Goal: Complete application form: Complete application form

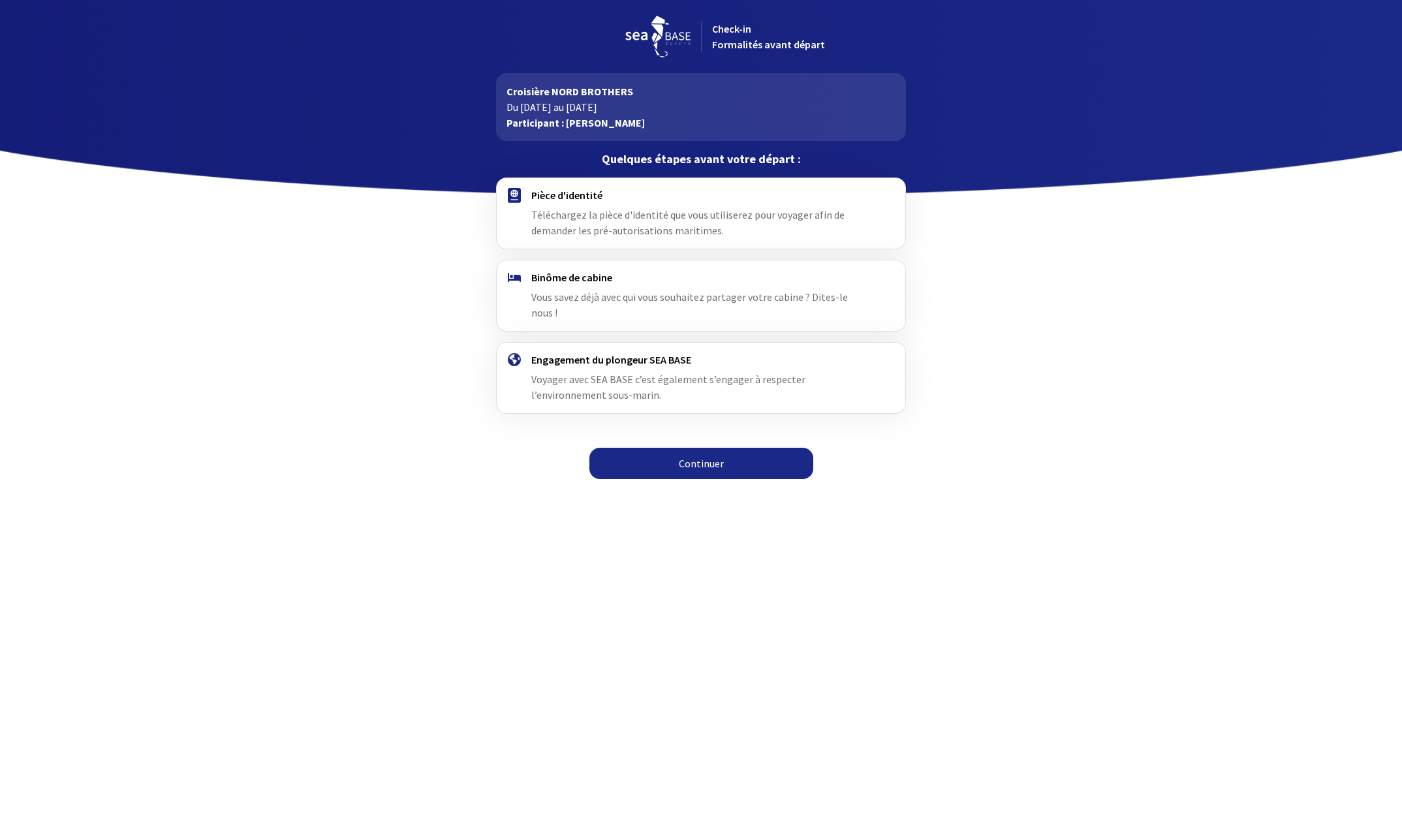
click at [708, 449] on link "Continuer" at bounding box center [702, 463] width 224 height 31
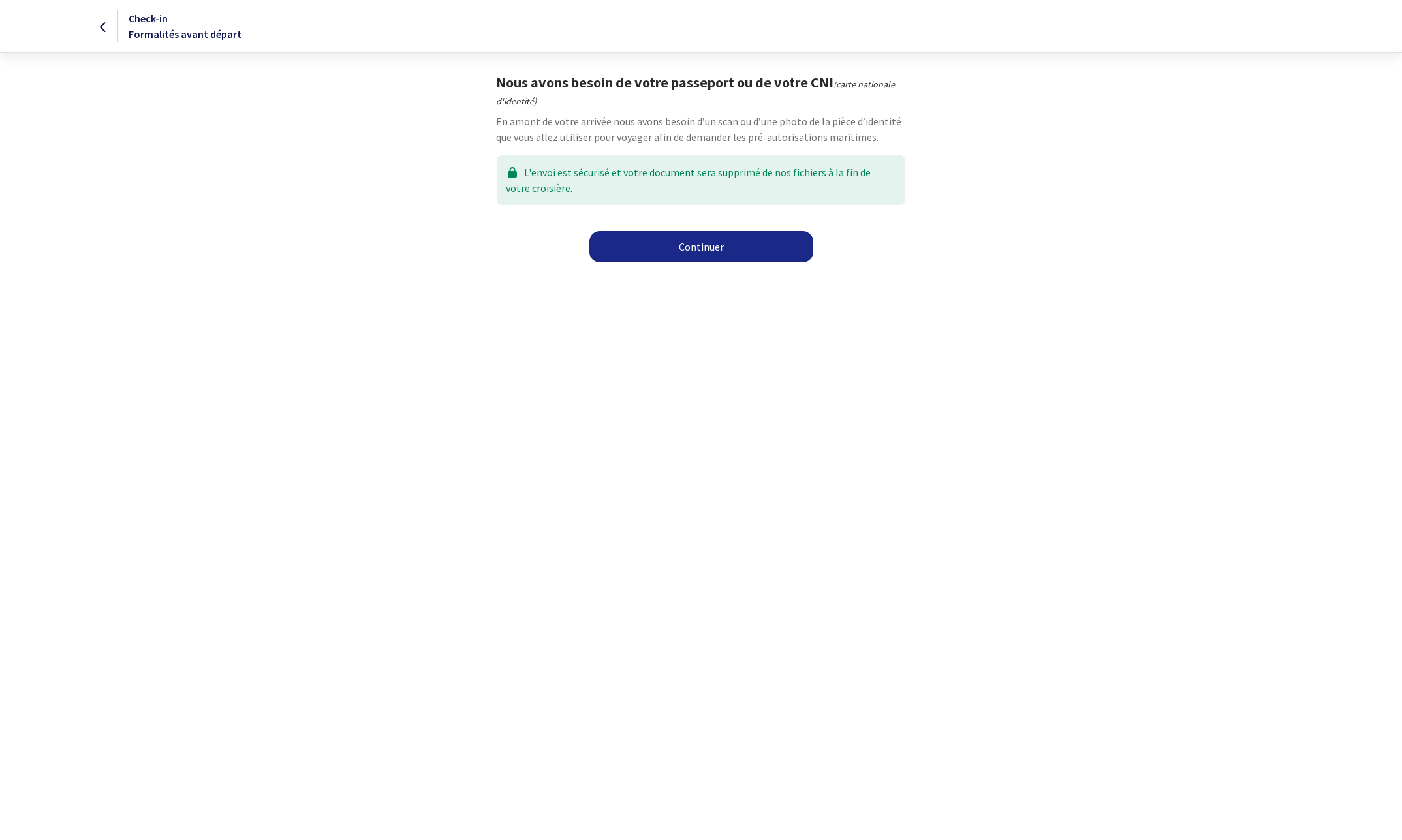
click at [712, 251] on link "Continuer" at bounding box center [702, 246] width 224 height 31
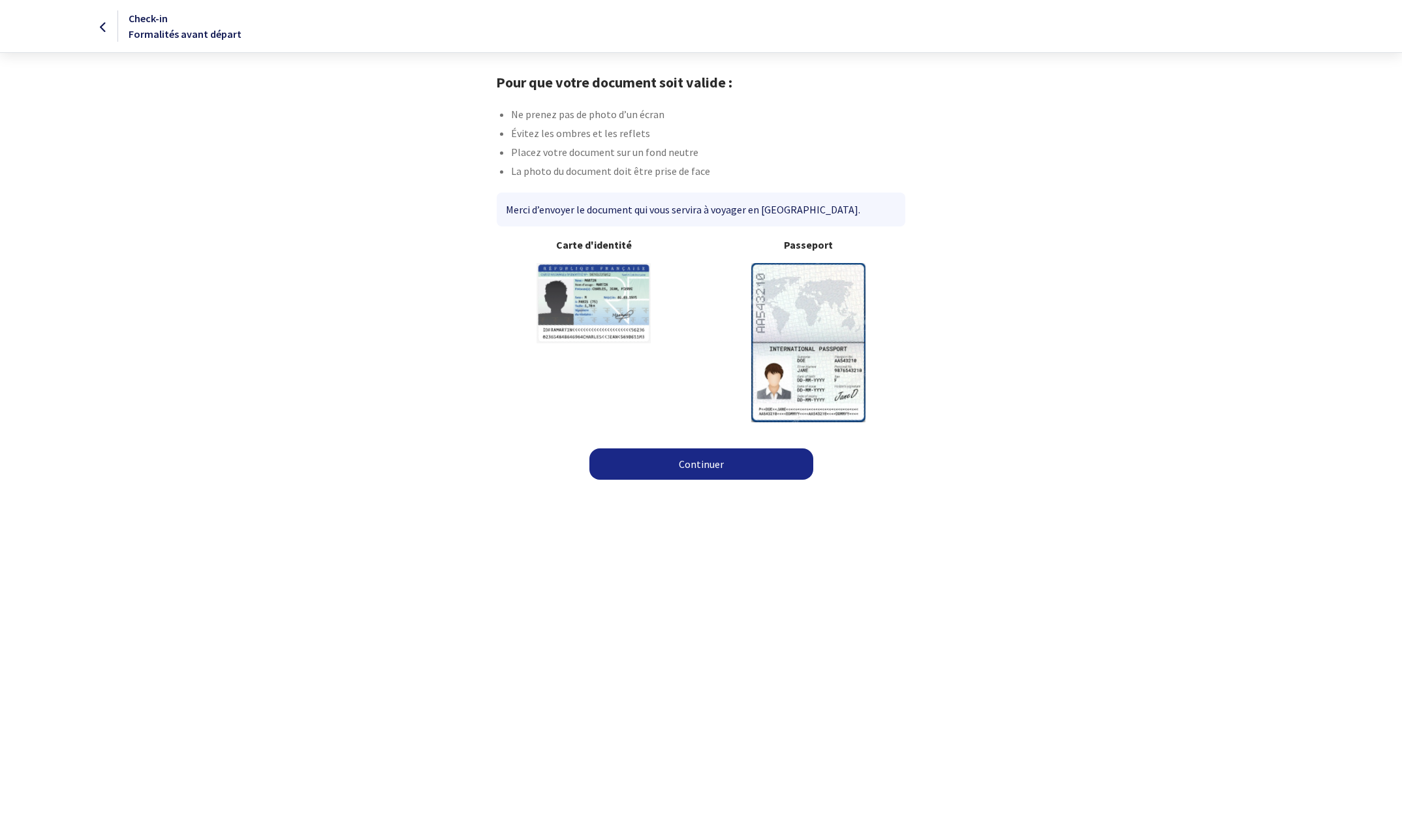
click at [713, 473] on link "Continuer" at bounding box center [702, 464] width 224 height 31
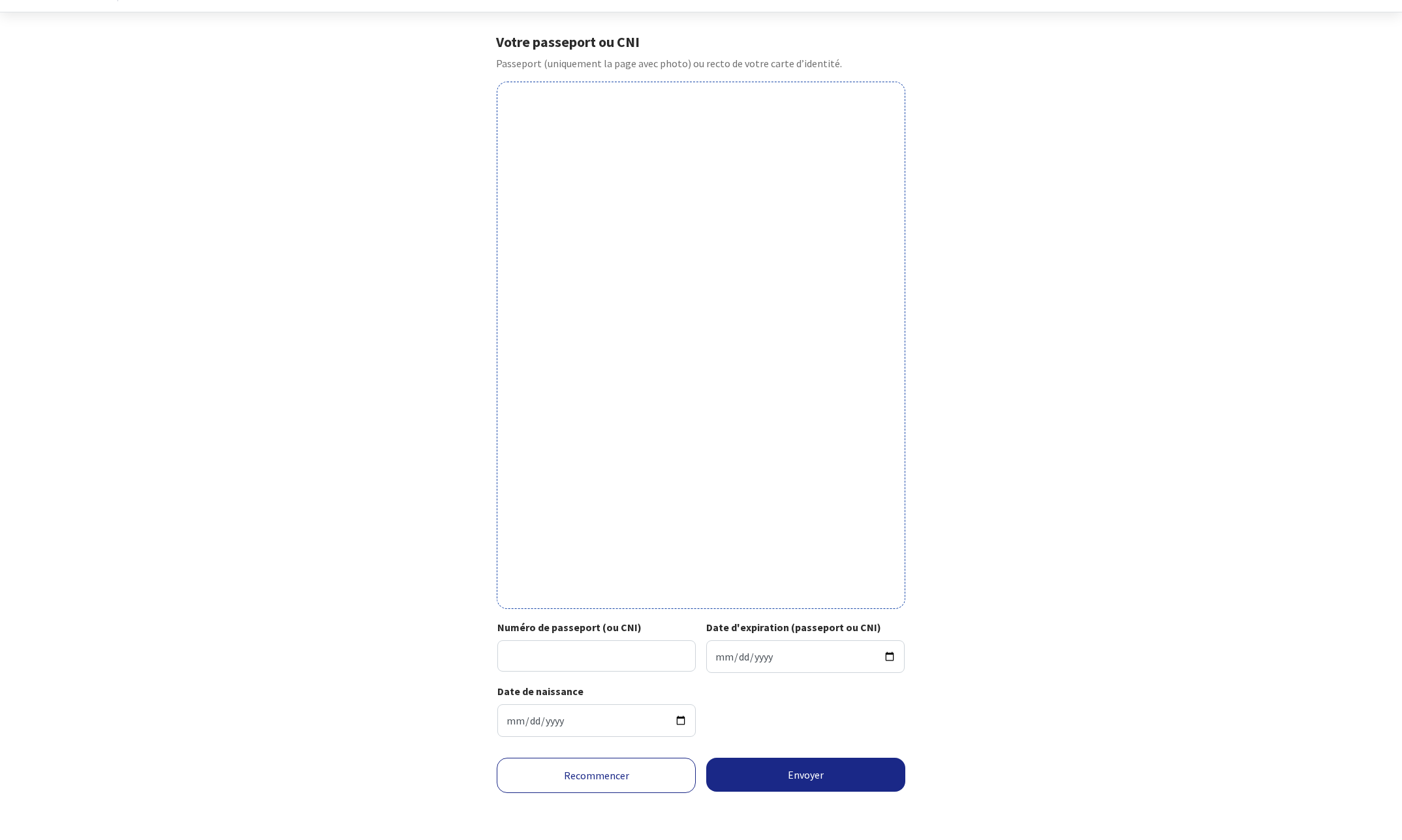
scroll to position [51, 0]
click at [534, 649] on input "Numéro de passeport (ou CNI)" at bounding box center [597, 656] width 198 height 31
type input "16dy65006"
click at [744, 654] on input "Date d'expiration (passeport ou CNI)" at bounding box center [805, 656] width 198 height 33
type input "2026-08-09"
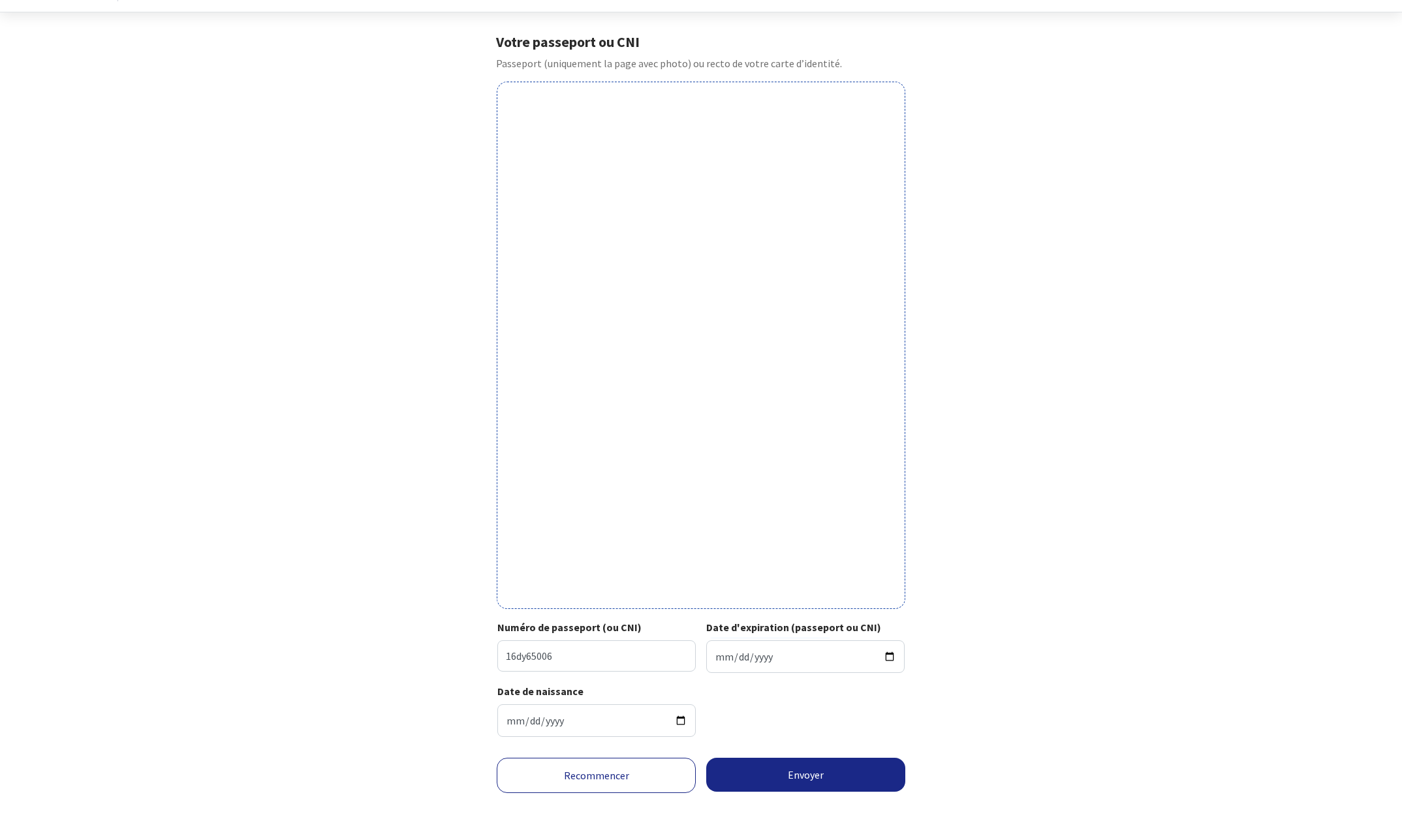
click at [875, 729] on div "Date de naissance 1958-03-29" at bounding box center [701, 715] width 407 height 64
click at [799, 772] on button "Envoyer" at bounding box center [805, 775] width 199 height 34
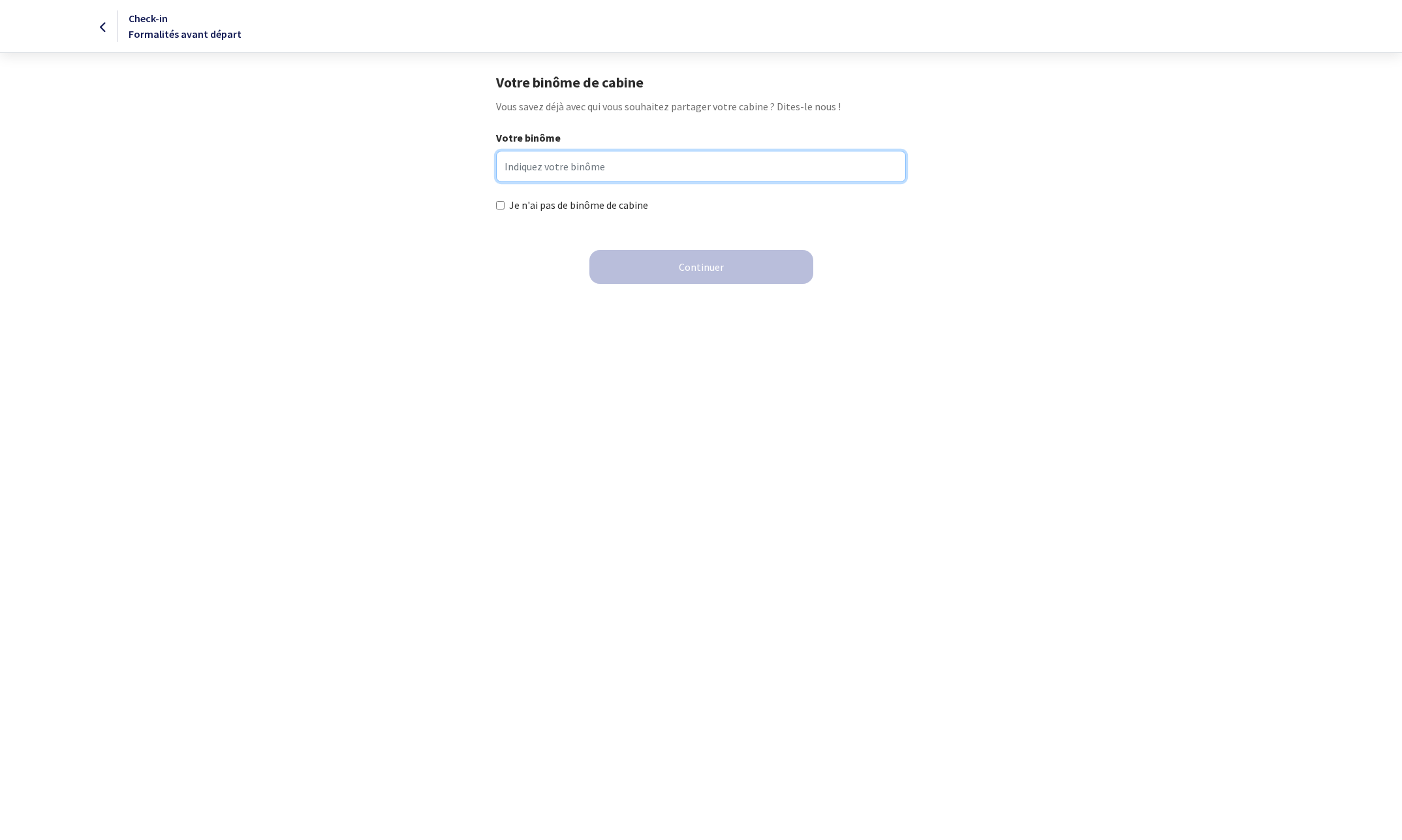
click at [521, 170] on input "Votre binôme" at bounding box center [700, 166] width 409 height 31
click at [497, 204] on input "Je n'ai pas de binôme de cabine" at bounding box center [500, 205] width 8 height 8
checkbox input "true"
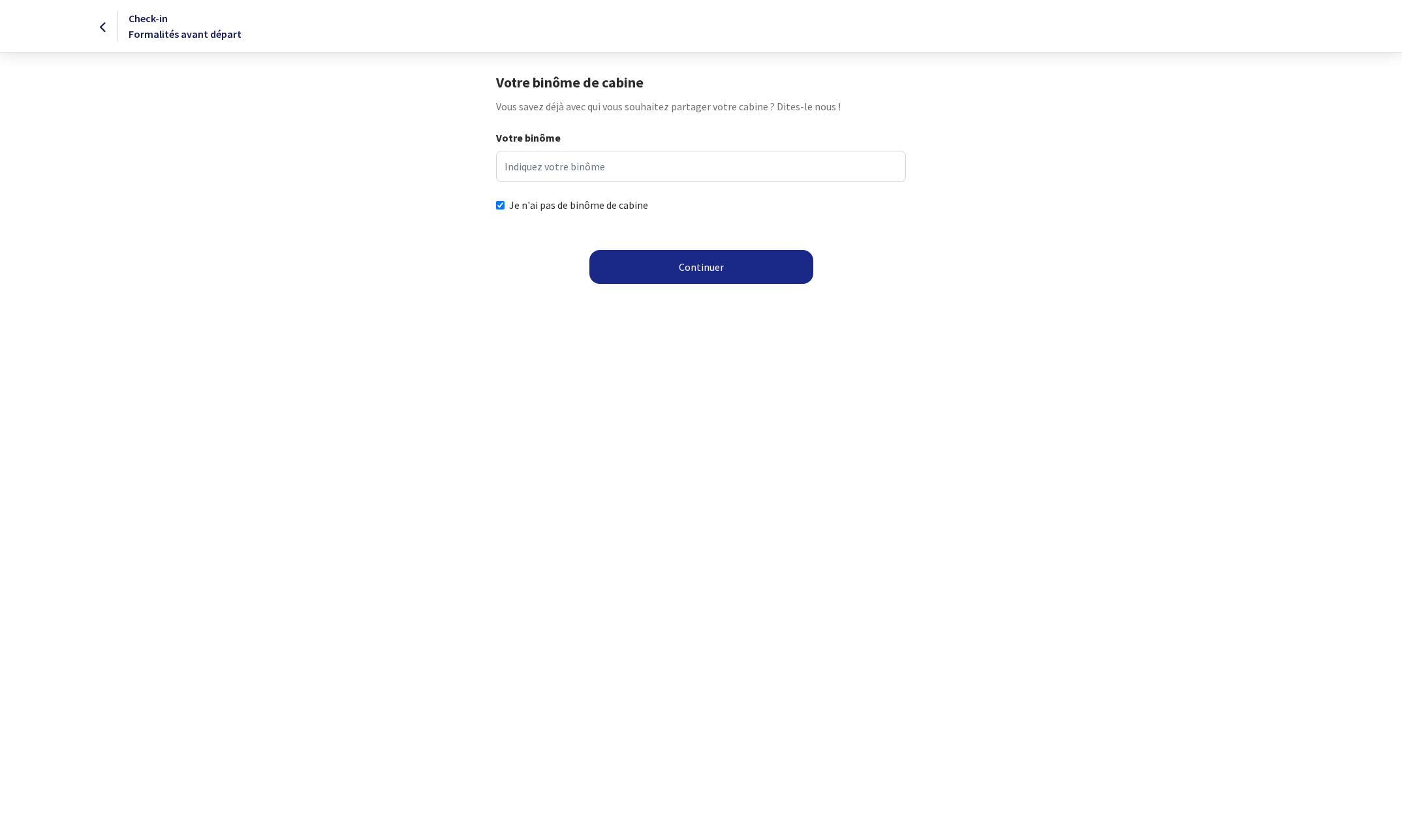
click at [686, 268] on button "Continuer" at bounding box center [702, 267] width 224 height 34
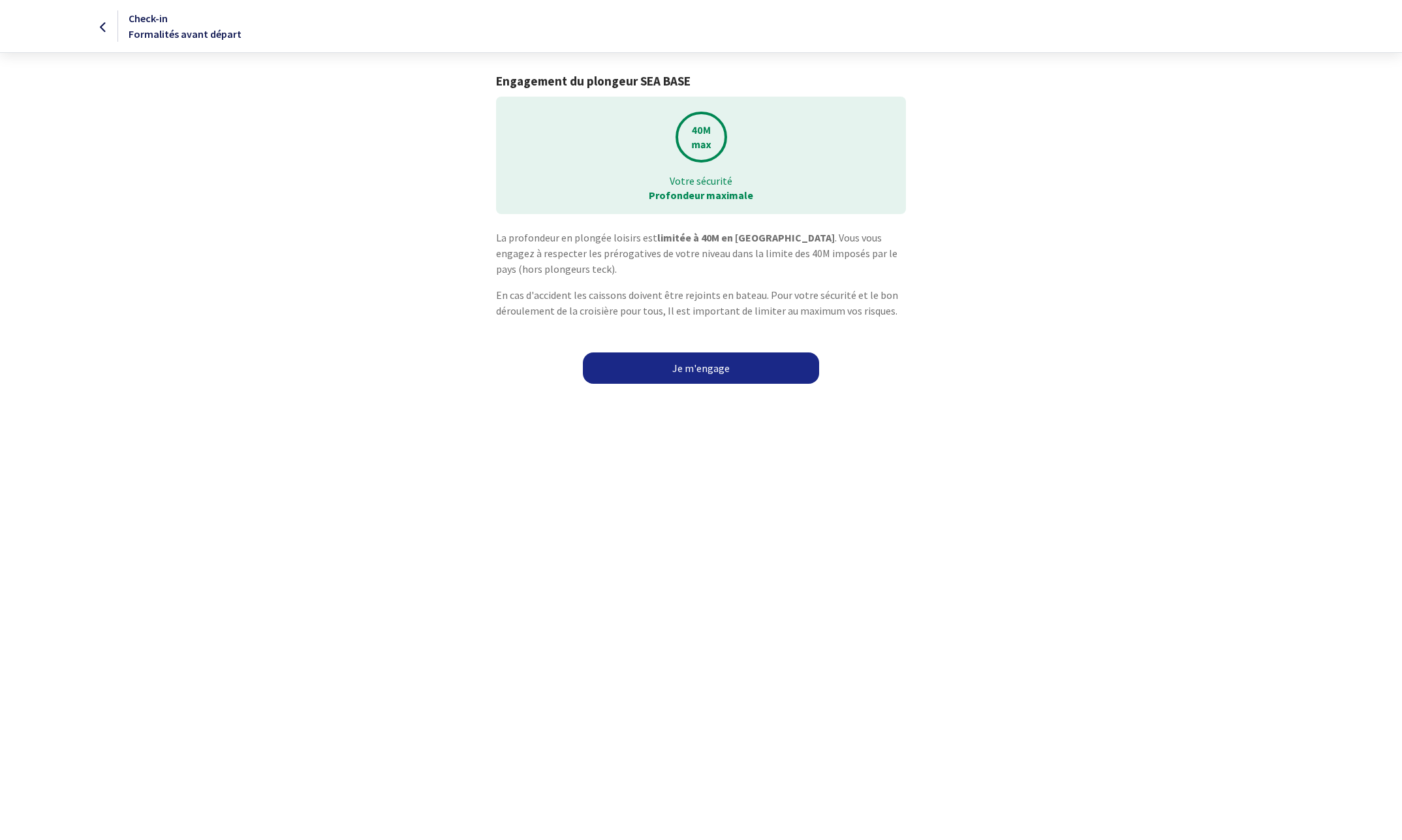
click at [699, 365] on link "Je m'engage" at bounding box center [701, 368] width 236 height 31
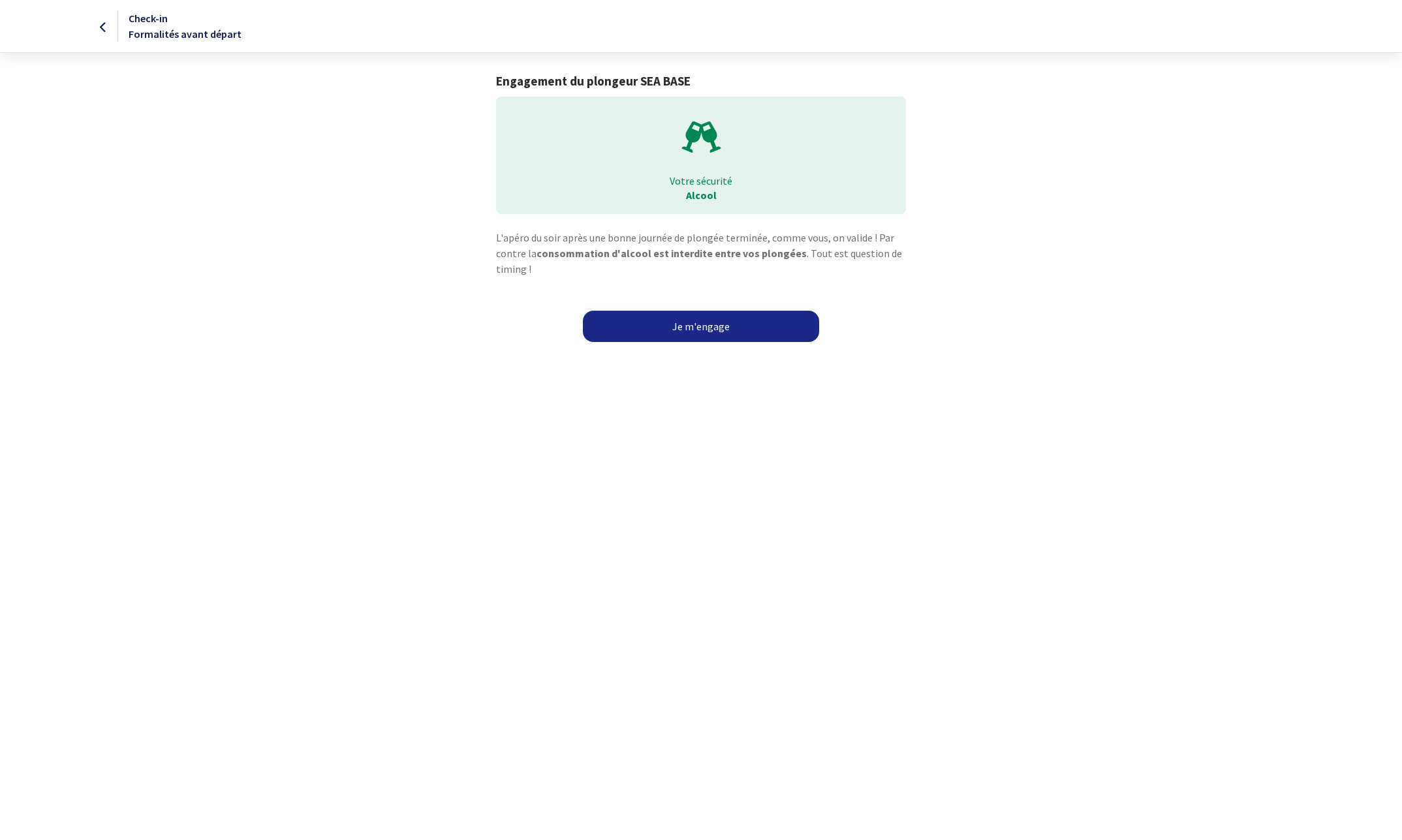
click at [678, 324] on link "Je m'engage" at bounding box center [701, 326] width 236 height 31
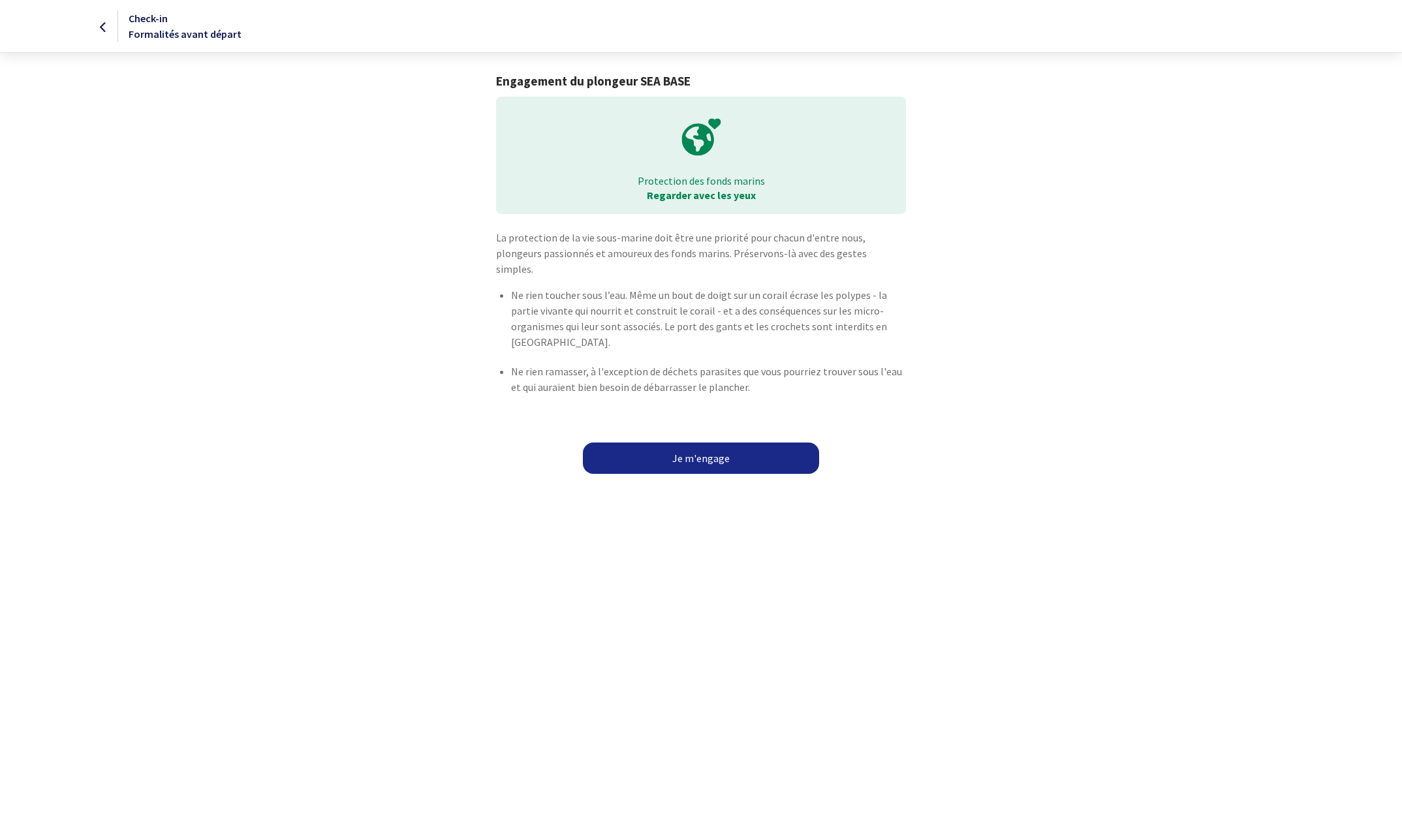
click at [661, 442] on link "Je m'engage" at bounding box center [701, 458] width 236 height 31
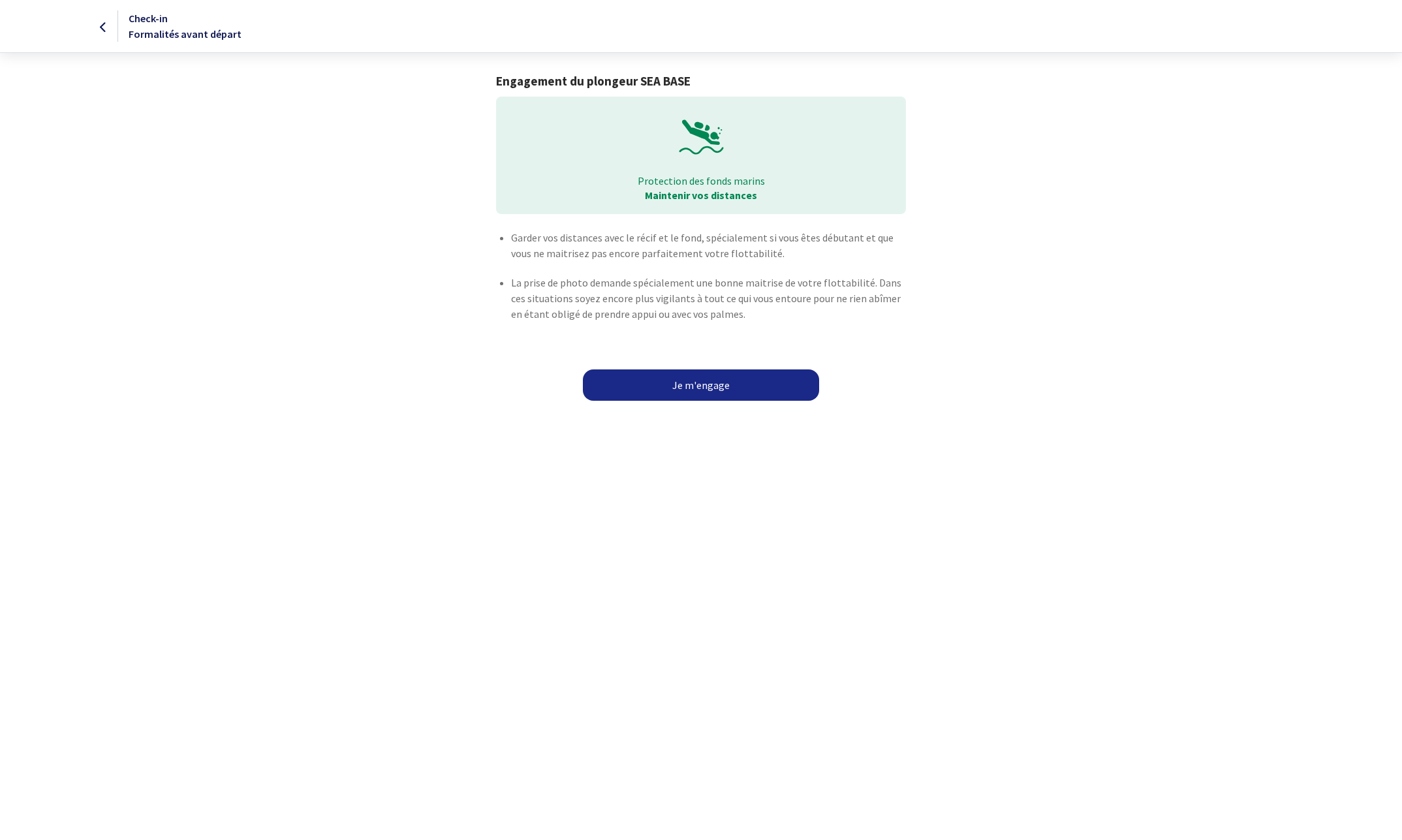
click at [651, 376] on link "Je m'engage" at bounding box center [701, 385] width 236 height 31
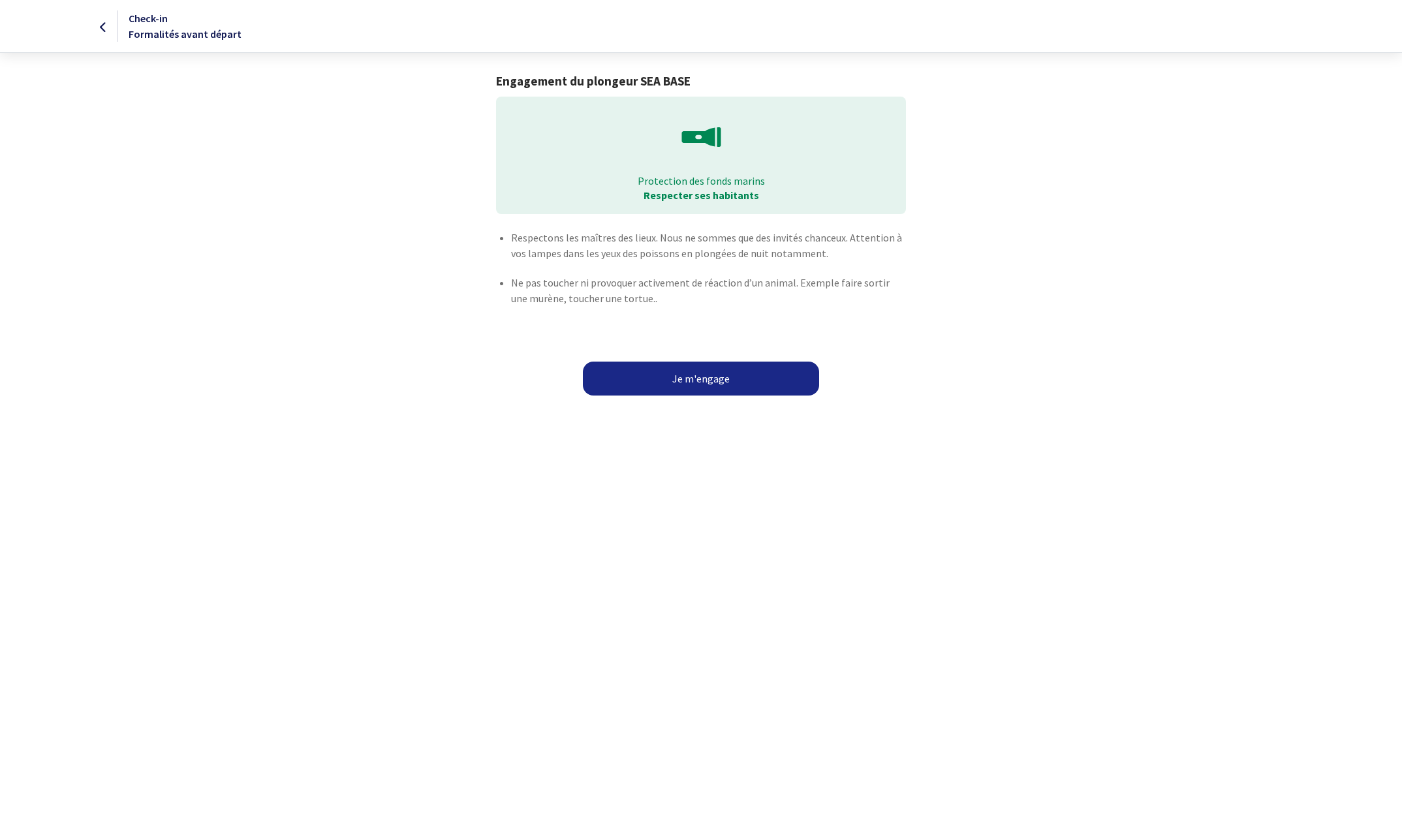
click at [702, 384] on button "Je m'engage" at bounding box center [701, 379] width 236 height 34
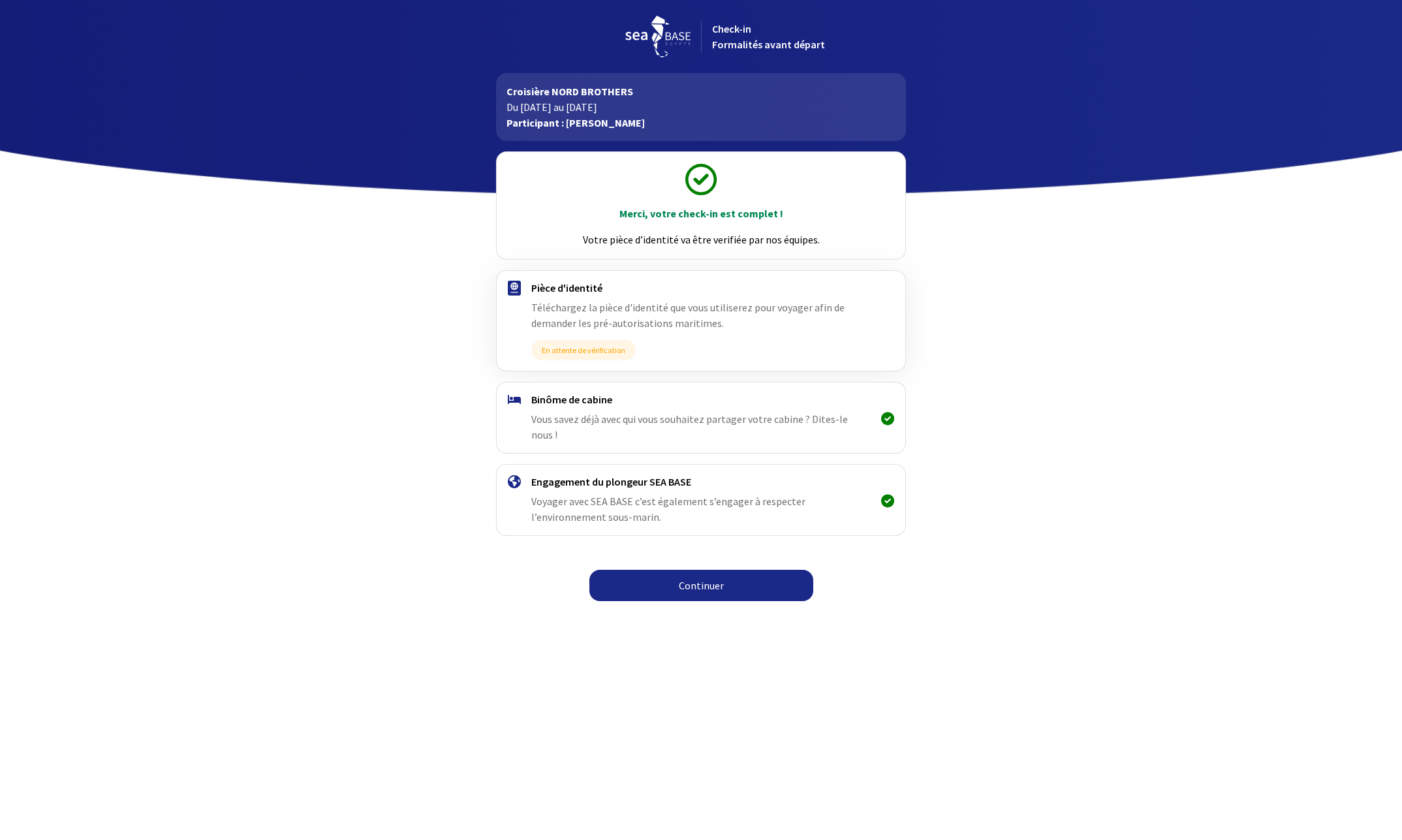
click at [683, 570] on link "Continuer" at bounding box center [702, 585] width 224 height 31
click at [689, 570] on link "Continuer" at bounding box center [702, 585] width 224 height 31
click at [701, 578] on link "Continuer" at bounding box center [702, 585] width 224 height 31
click at [699, 571] on link "Continuer" at bounding box center [702, 585] width 224 height 31
click at [679, 575] on link "Continuer" at bounding box center [702, 585] width 224 height 31
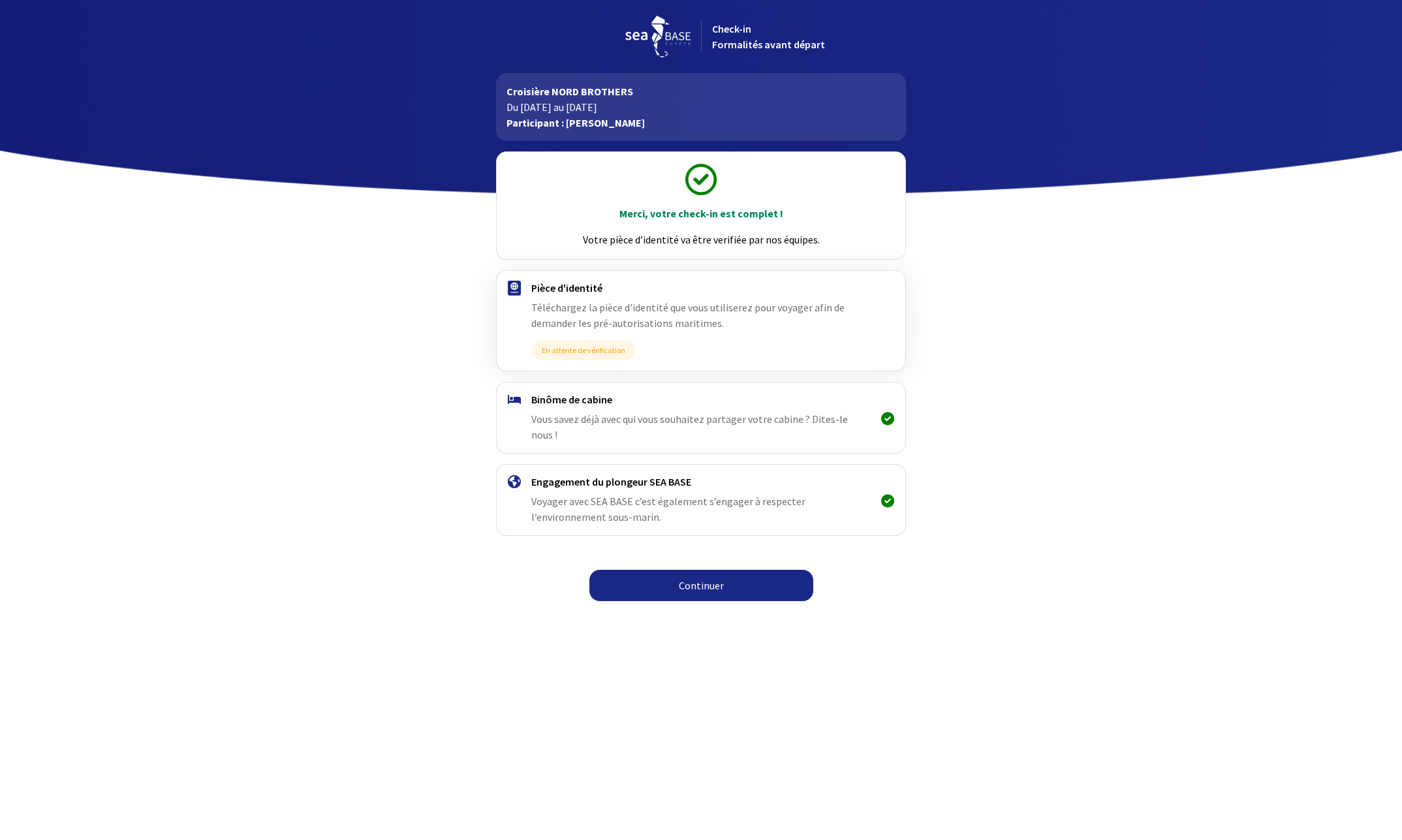
click at [717, 575] on link "Continuer" at bounding box center [702, 585] width 224 height 31
click at [705, 573] on link "Continuer" at bounding box center [702, 585] width 224 height 31
click at [699, 571] on link "Continuer" at bounding box center [702, 585] width 224 height 31
click at [720, 570] on link "Continuer" at bounding box center [702, 585] width 224 height 31
click at [703, 571] on link "Continuer" at bounding box center [702, 585] width 224 height 31
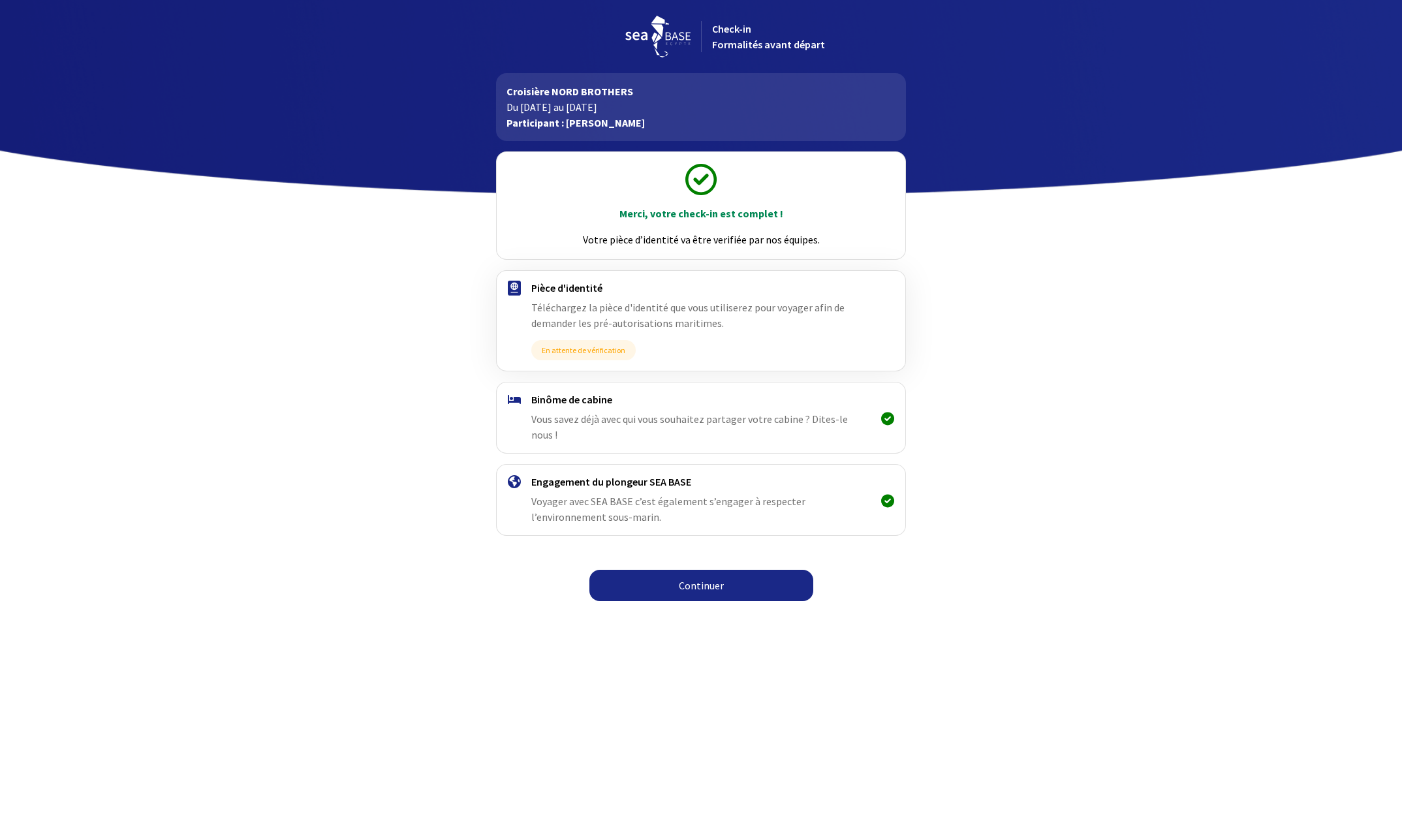
click at [692, 574] on link "Continuer" at bounding box center [702, 585] width 224 height 31
click at [696, 573] on link "Continuer" at bounding box center [702, 585] width 224 height 31
click at [700, 570] on link "Continuer" at bounding box center [702, 585] width 224 height 31
click at [714, 577] on link "Continuer" at bounding box center [702, 585] width 224 height 31
click at [676, 574] on link "Continuer" at bounding box center [702, 585] width 224 height 31
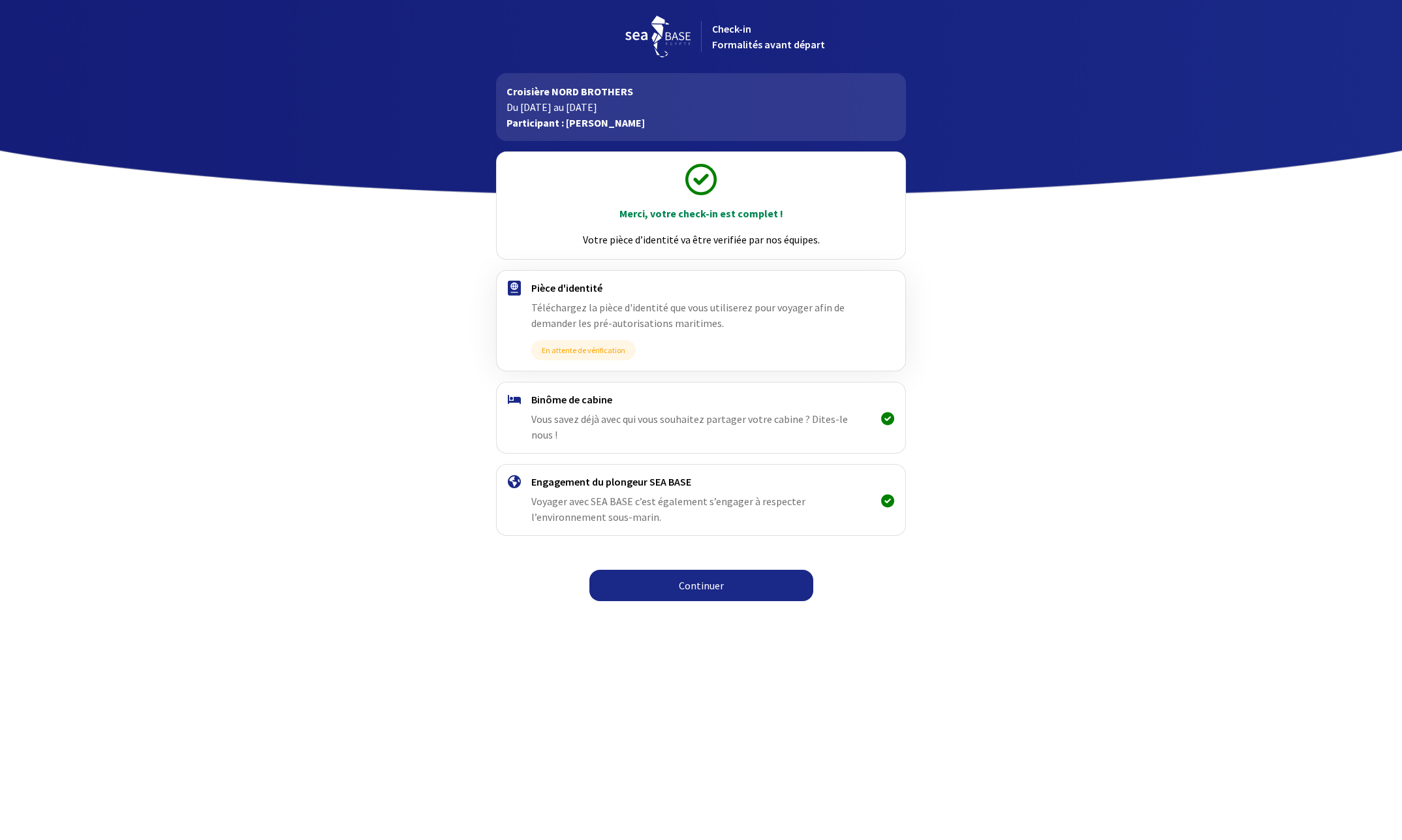
click at [689, 575] on link "Continuer" at bounding box center [702, 585] width 224 height 31
